Goal: Find specific page/section: Find specific page/section

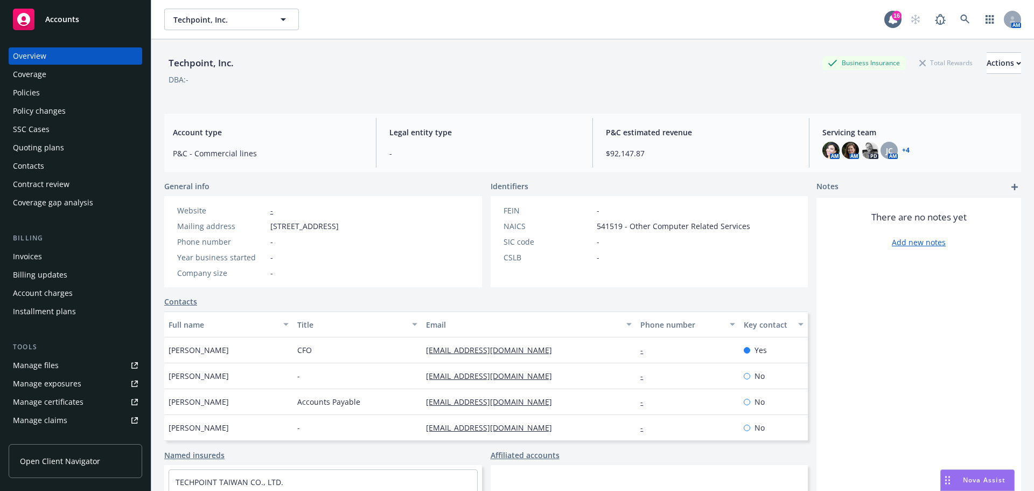
click at [40, 93] on div "Policies" at bounding box center [75, 92] width 125 height 17
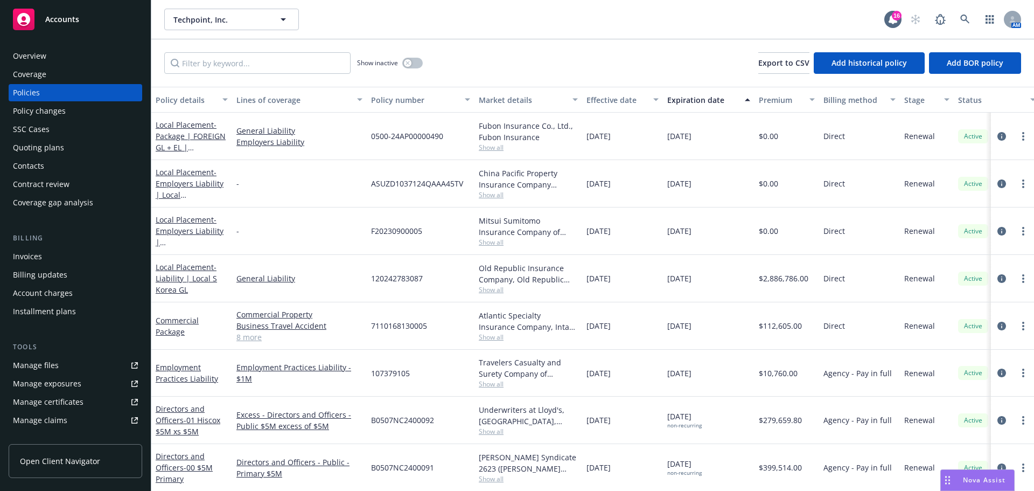
scroll to position [9, 0]
drag, startPoint x: 46, startPoint y: 144, endPoint x: 41, endPoint y: 147, distance: 5.5
click at [46, 144] on div "Quoting plans" at bounding box center [38, 147] width 51 height 17
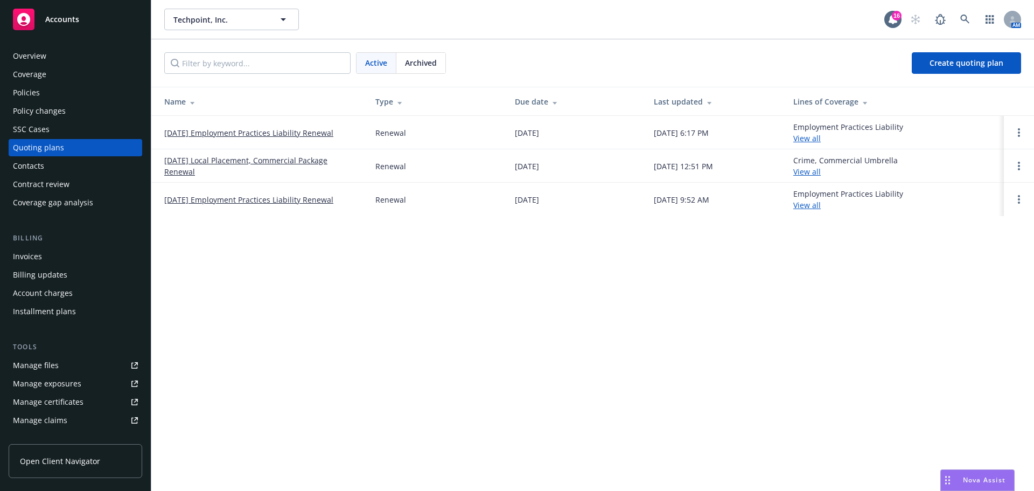
click at [229, 159] on link "[DATE] Local Placement, Commercial Package Renewal" at bounding box center [261, 166] width 194 height 23
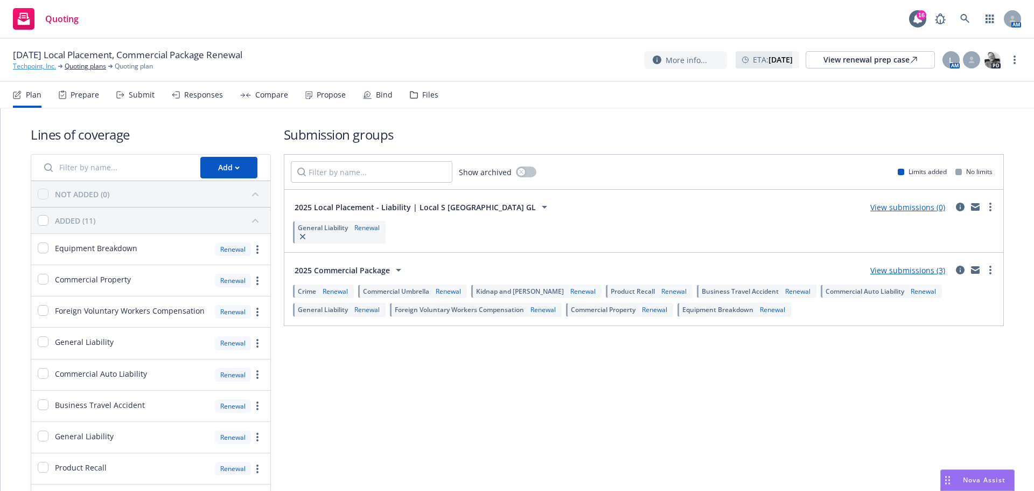
click at [34, 62] on link "Techpoint, Inc." at bounding box center [34, 66] width 43 height 10
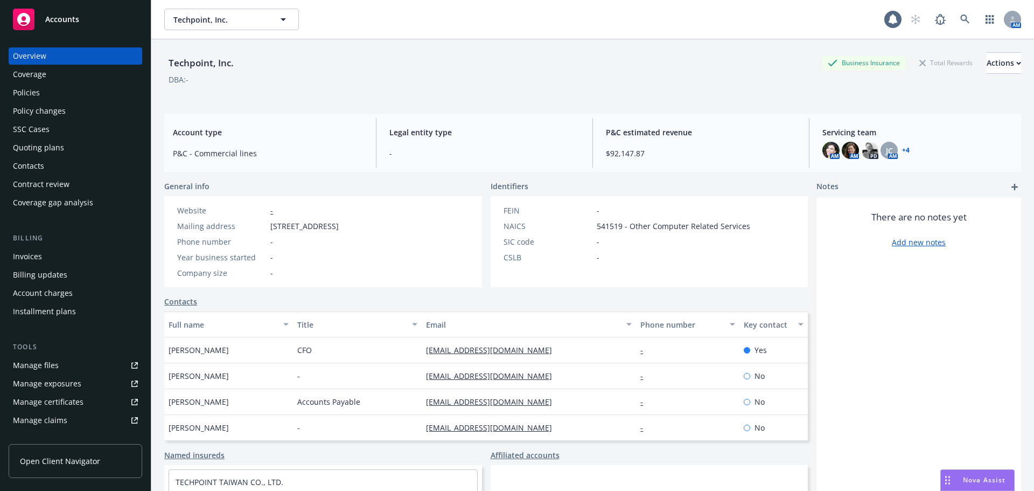
click at [33, 90] on div "Policies" at bounding box center [26, 92] width 27 height 17
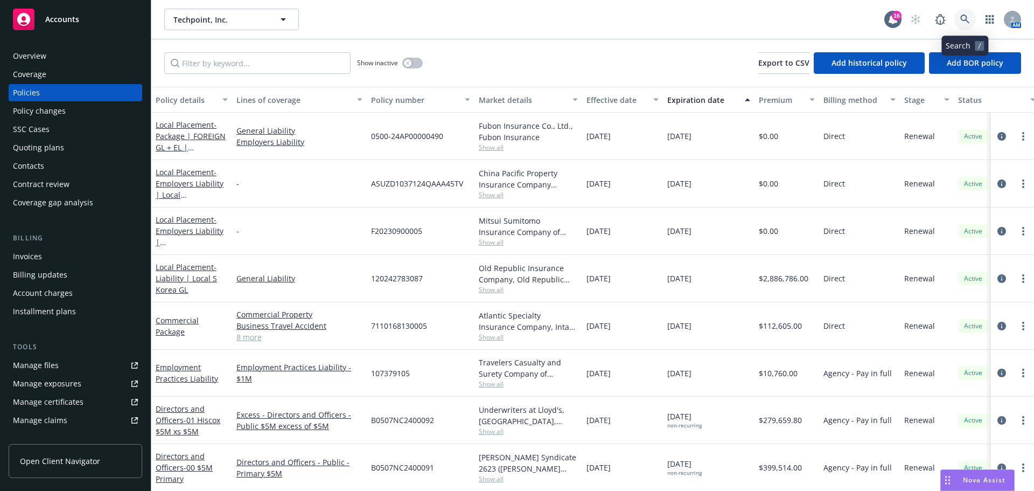
click at [958, 18] on link at bounding box center [965, 20] width 22 height 22
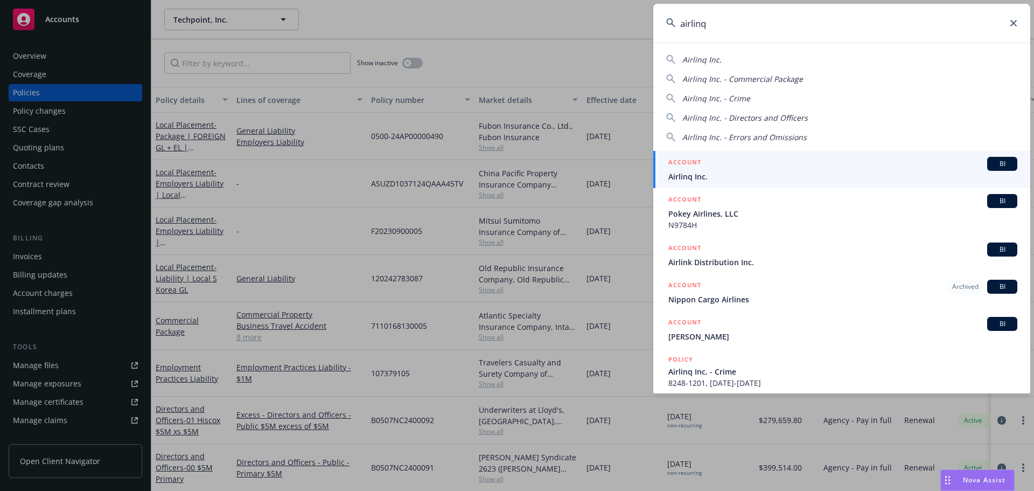
type input "airlinq"
click at [687, 170] on div "ACCOUNT BI" at bounding box center [842, 164] width 349 height 14
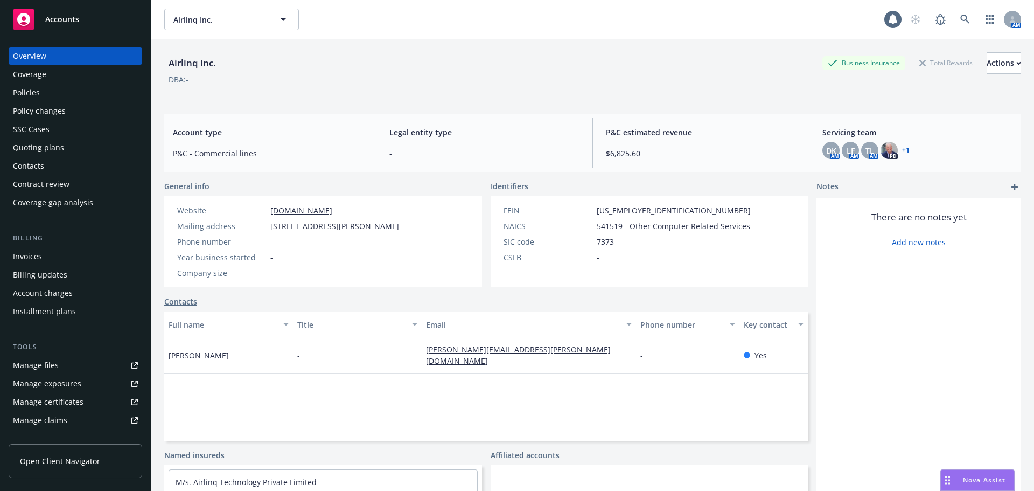
click at [26, 89] on div "Policies" at bounding box center [26, 92] width 27 height 17
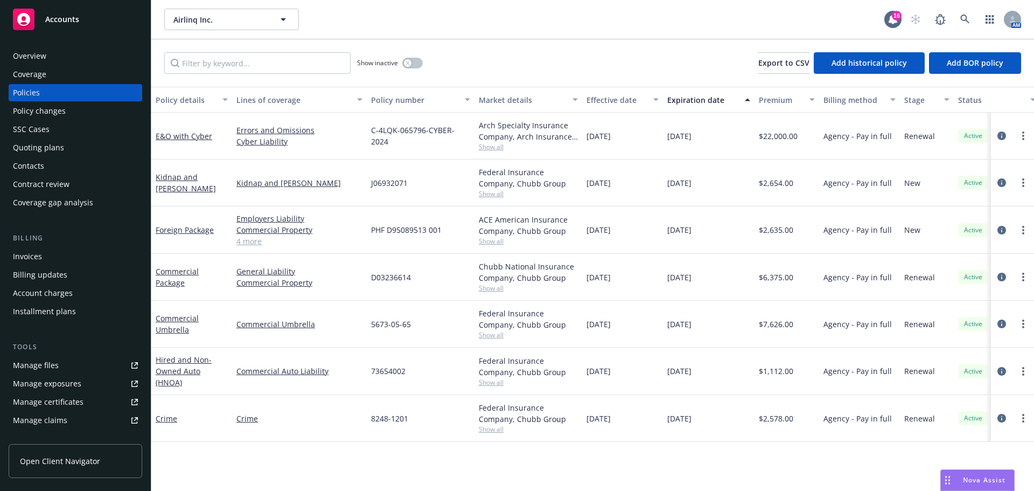
click at [39, 146] on div "Quoting plans" at bounding box center [38, 147] width 51 height 17
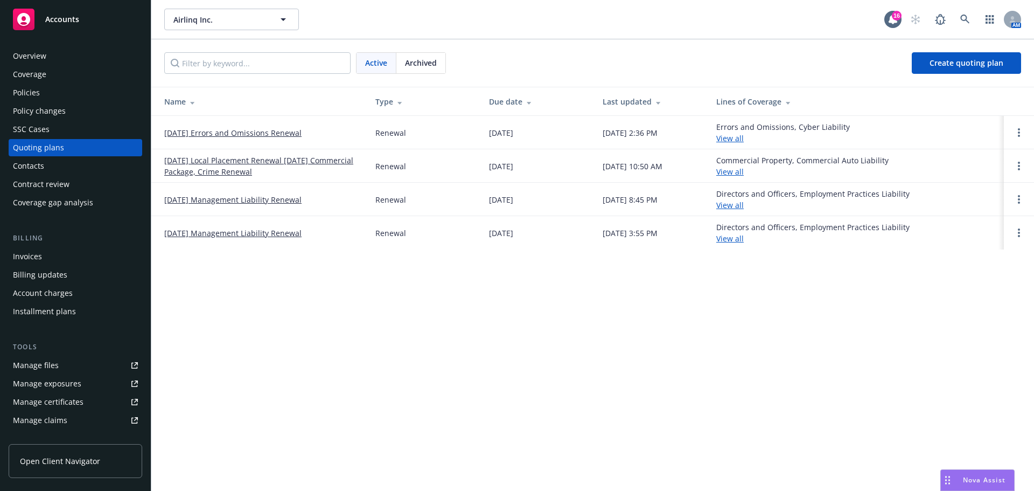
drag, startPoint x: 211, startPoint y: 132, endPoint x: 206, endPoint y: 140, distance: 9.2
click at [211, 132] on link "09/08/25 Errors and Omissions Renewal" at bounding box center [232, 132] width 137 height 11
